Goal: Transaction & Acquisition: Purchase product/service

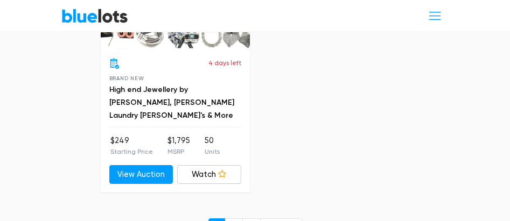
scroll to position [7269, 0]
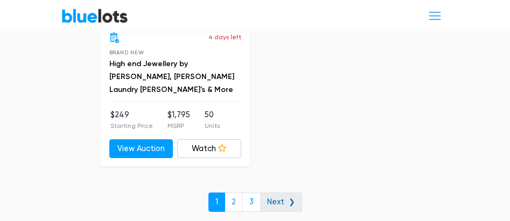
click at [295, 207] on link "Next ❯" at bounding box center [281, 202] width 42 height 19
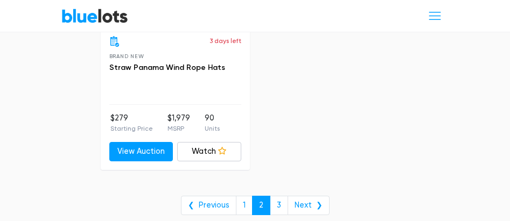
scroll to position [6999, 0]
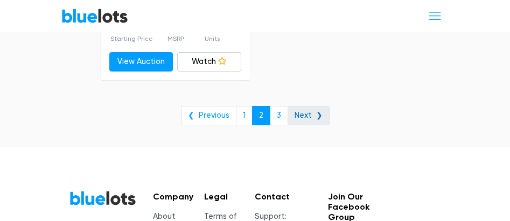
click at [304, 118] on link "Next ❯" at bounding box center [309, 115] width 42 height 19
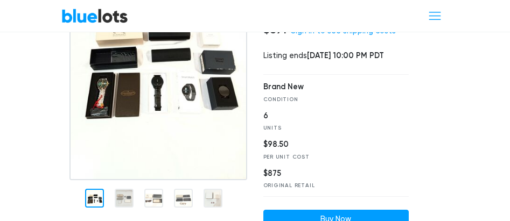
scroll to position [179, 0]
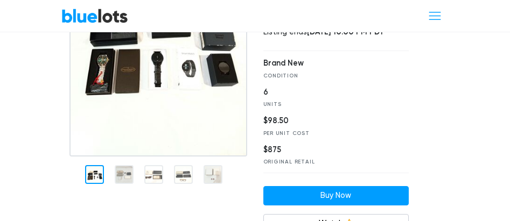
click at [125, 72] on img at bounding box center [158, 38] width 178 height 236
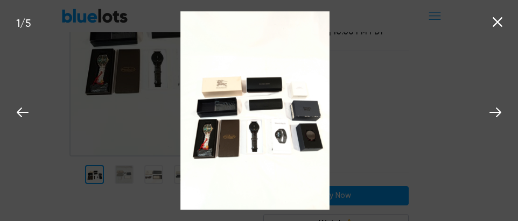
click at [245, 121] on img at bounding box center [254, 110] width 149 height 199
click at [377, 118] on div "1 / 5" at bounding box center [259, 110] width 518 height 221
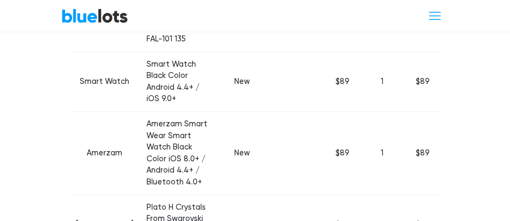
scroll to position [808, 0]
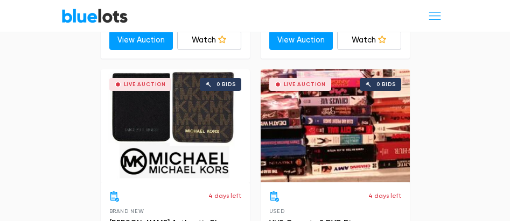
scroll to position [1436, 0]
